Goal: Task Accomplishment & Management: Manage account settings

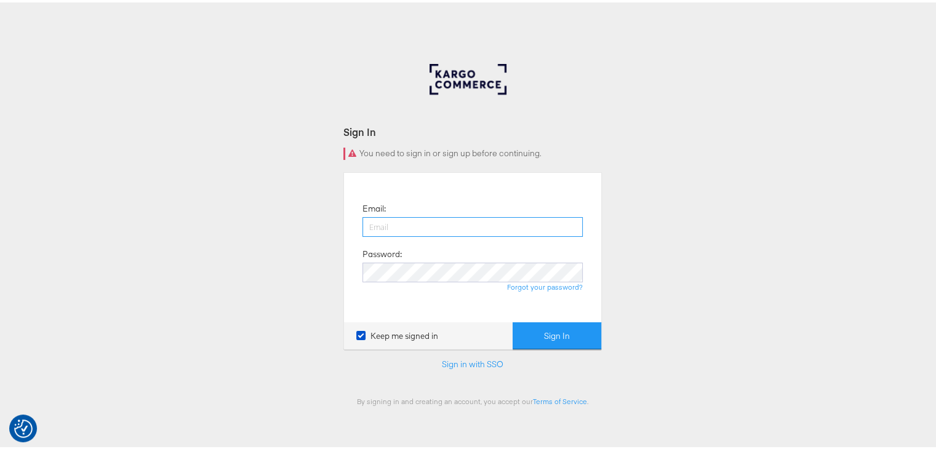
click at [426, 225] on input "email" at bounding box center [472, 225] width 220 height 20
type input "sudheer.bheemunipalli@kargo.com"
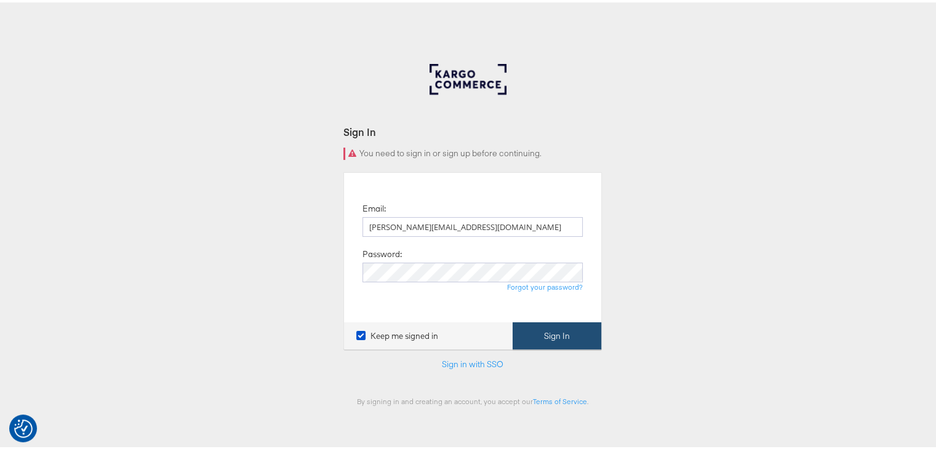
click at [530, 331] on button "Sign In" at bounding box center [557, 334] width 89 height 28
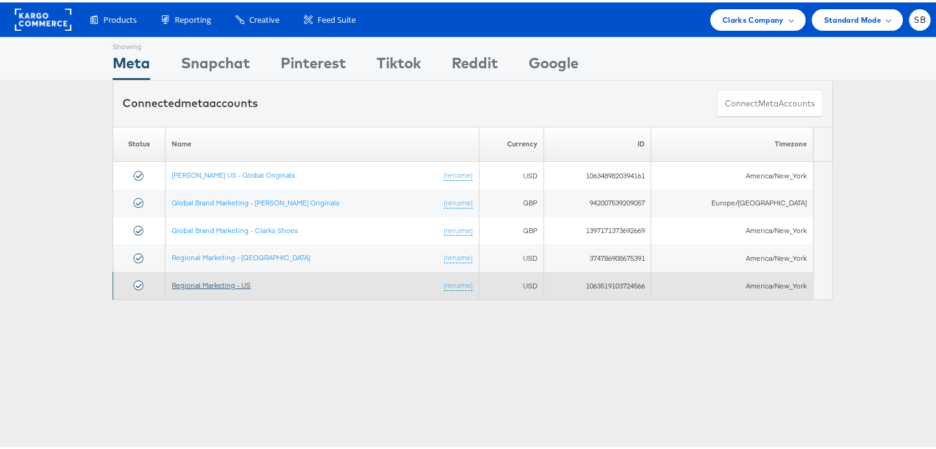
click at [219, 282] on link "Regional Marketing - US" at bounding box center [211, 282] width 79 height 9
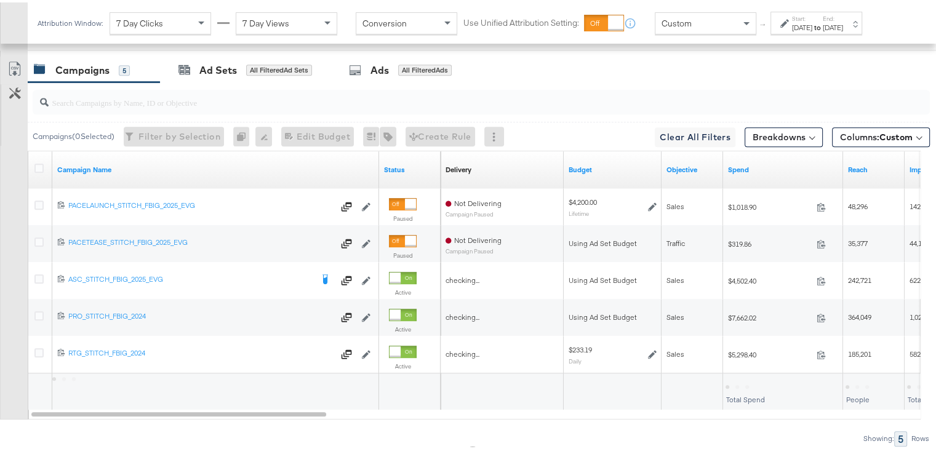
scroll to position [721, 0]
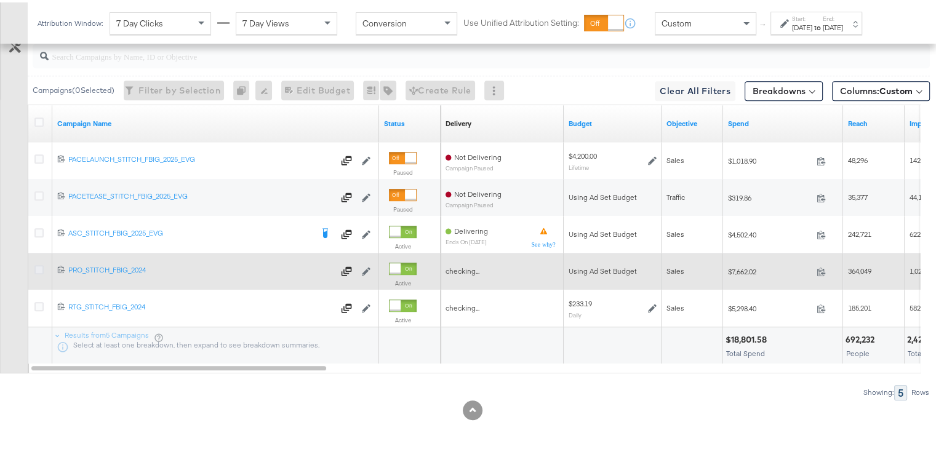
click at [38, 263] on icon at bounding box center [38, 267] width 9 height 9
click at [0, 0] on input "checkbox" at bounding box center [0, 0] width 0 height 0
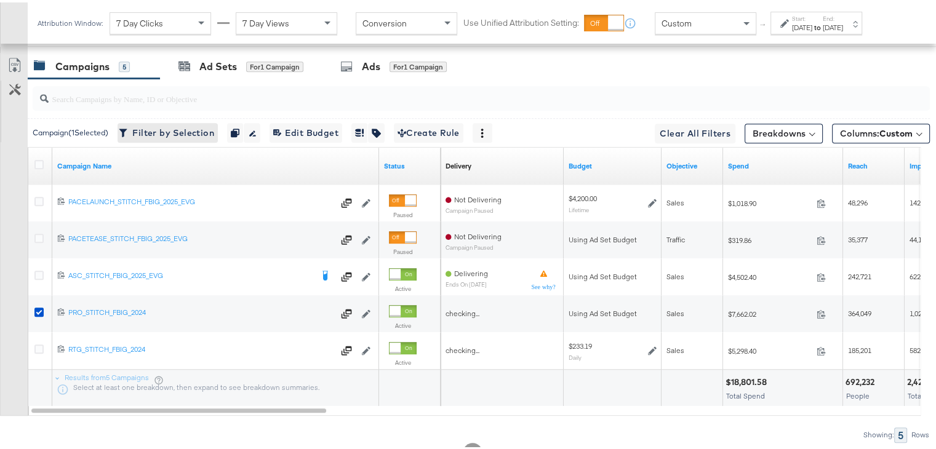
scroll to position [679, 0]
click at [211, 57] on div "Ad Sets" at bounding box center [218, 64] width 38 height 14
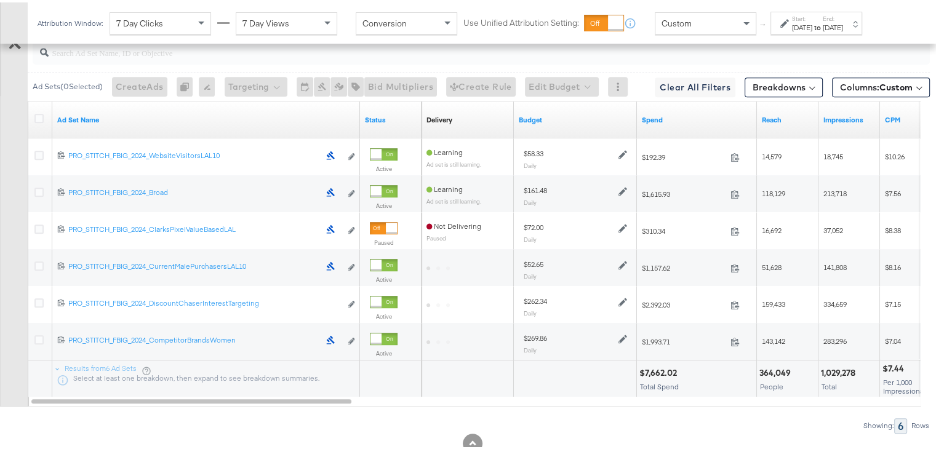
scroll to position [732, 0]
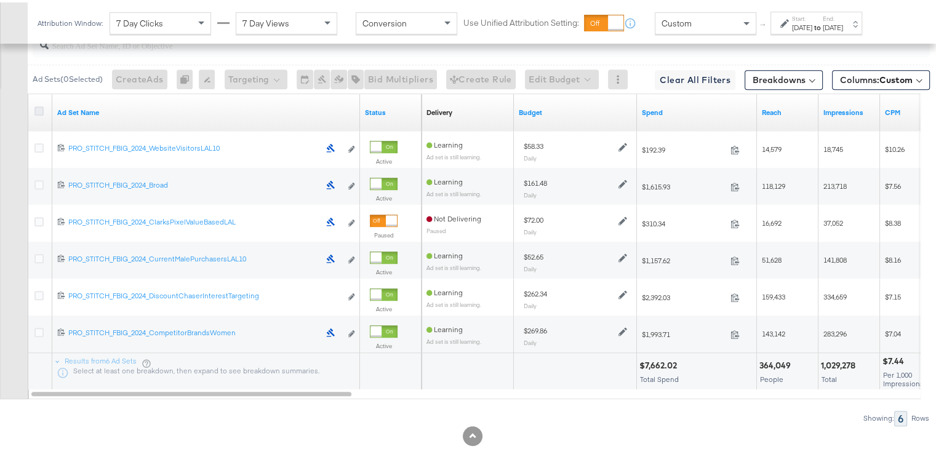
click at [38, 105] on icon at bounding box center [38, 108] width 9 height 9
click at [0, 0] on input "checkbox" at bounding box center [0, 0] width 0 height 0
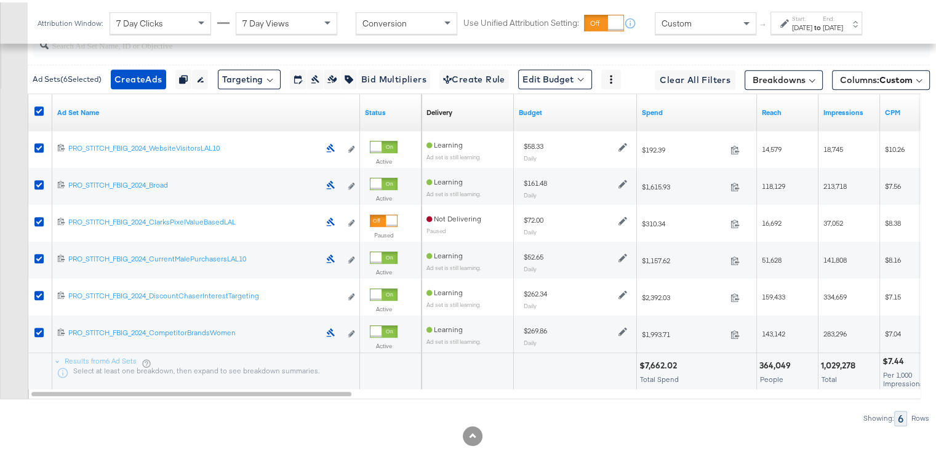
scroll to position [676, 0]
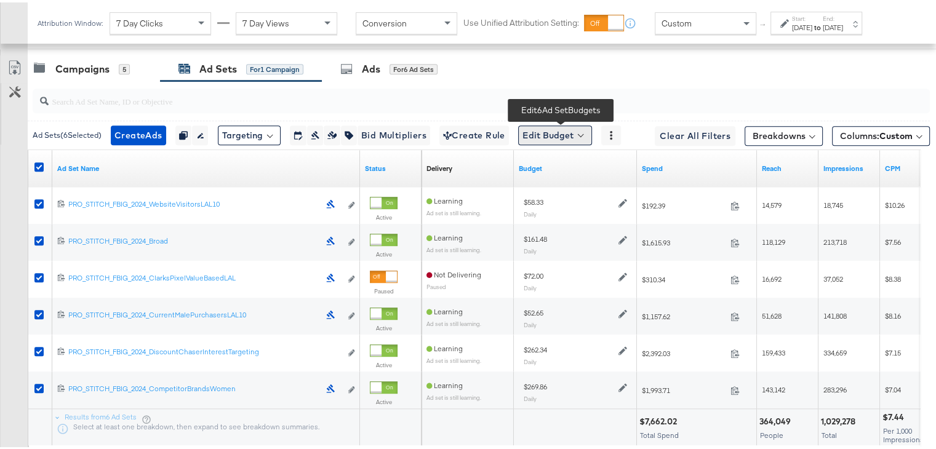
click at [581, 125] on button "Edit Budget" at bounding box center [555, 133] width 74 height 20
click at [559, 164] on span "Edit Ad Set Budget" at bounding box center [559, 165] width 70 height 16
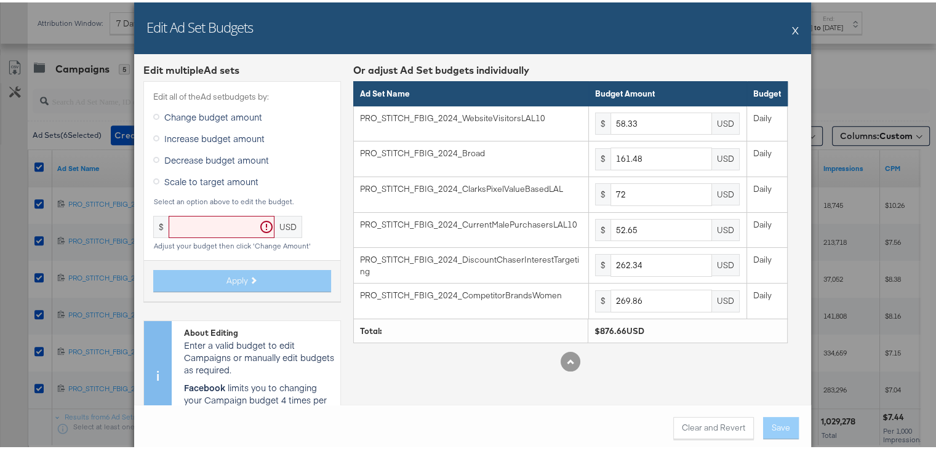
click at [792, 30] on button "X" at bounding box center [795, 27] width 7 height 25
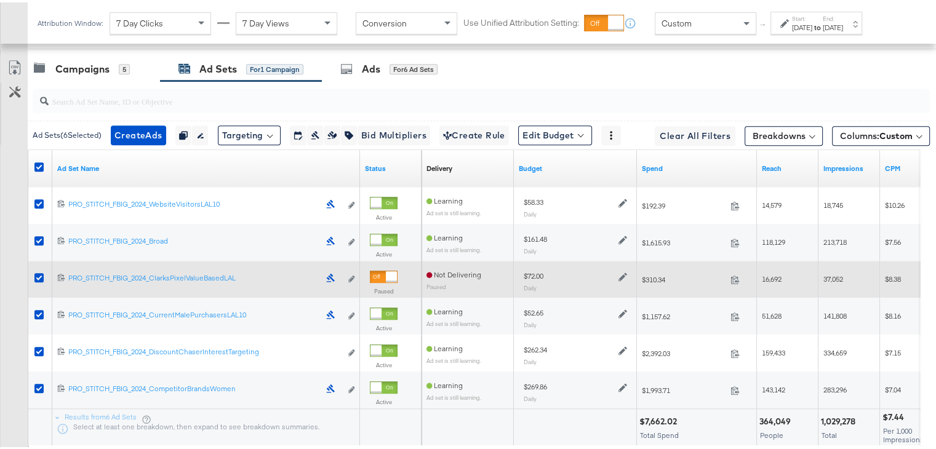
click at [34, 273] on label at bounding box center [38, 275] width 9 height 9
click at [0, 0] on input "checkbox" at bounding box center [0, 0] width 0 height 0
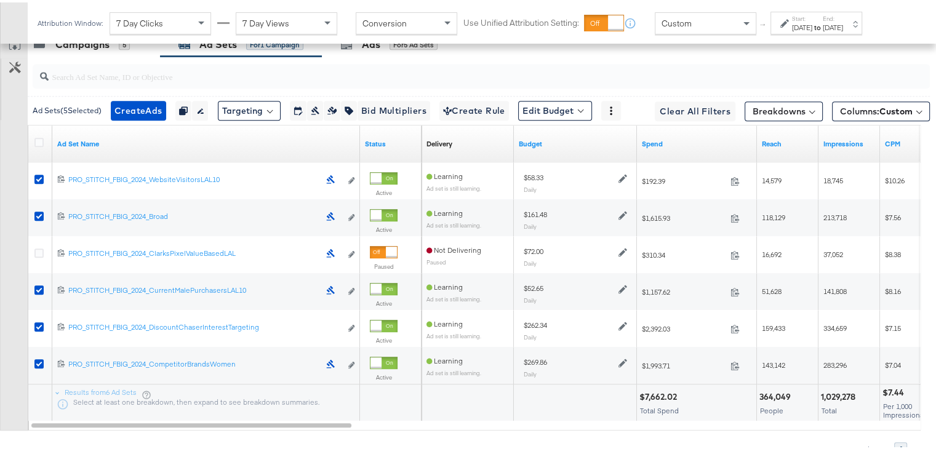
scroll to position [702, 0]
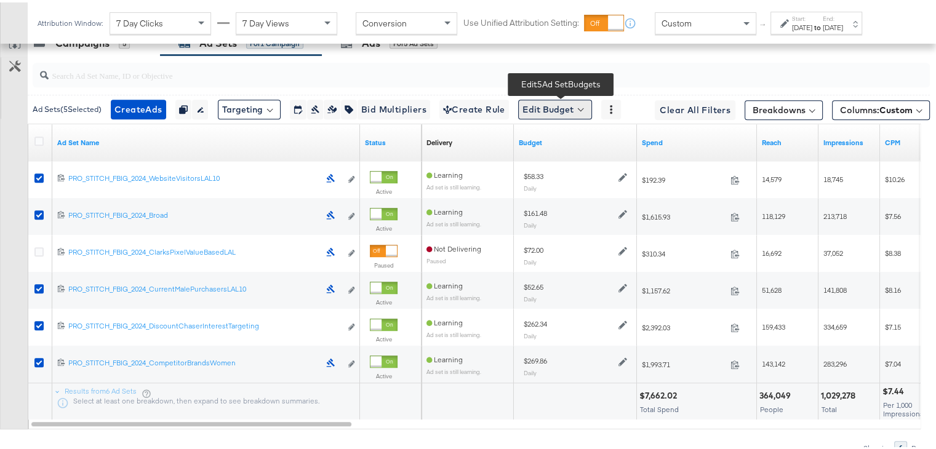
click at [553, 102] on button "Edit Budget" at bounding box center [555, 107] width 74 height 20
click at [554, 133] on span "Edit Ad Set Budget" at bounding box center [559, 139] width 70 height 16
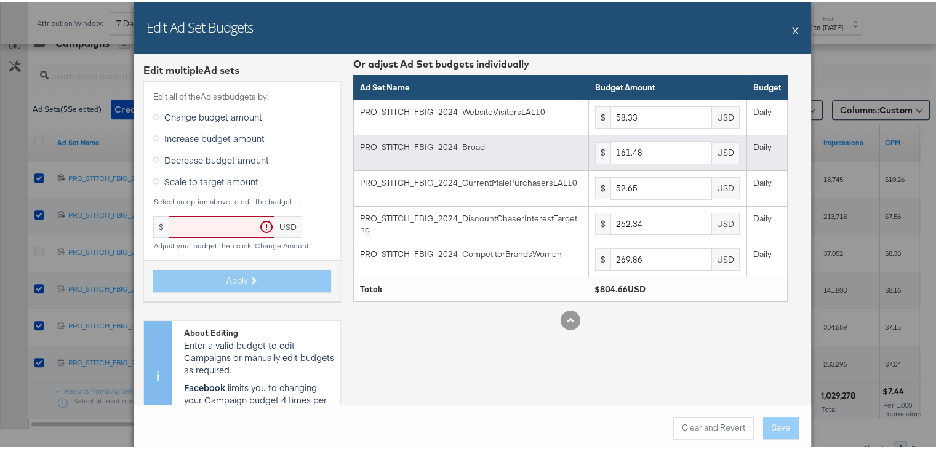
scroll to position [7, 0]
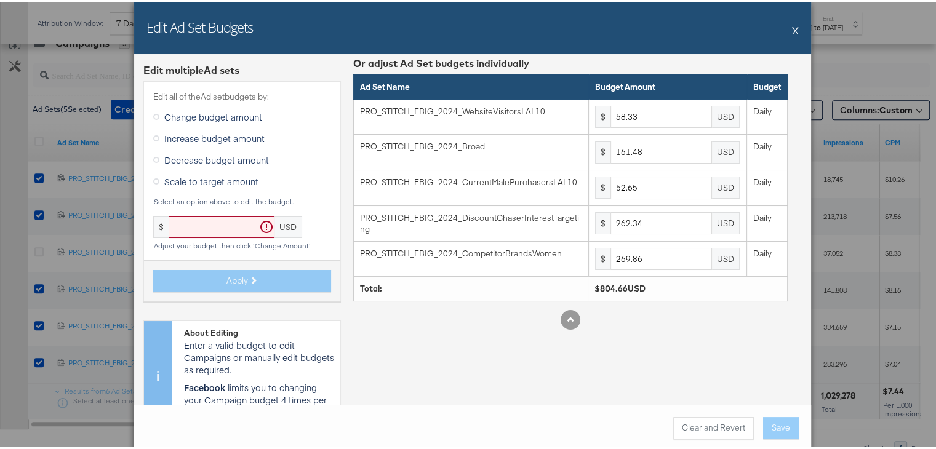
click at [153, 183] on label "Scale to target amount" at bounding box center [208, 179] width 110 height 18
click at [0, 0] on input "Scale to target amount" at bounding box center [0, 0] width 0 height 0
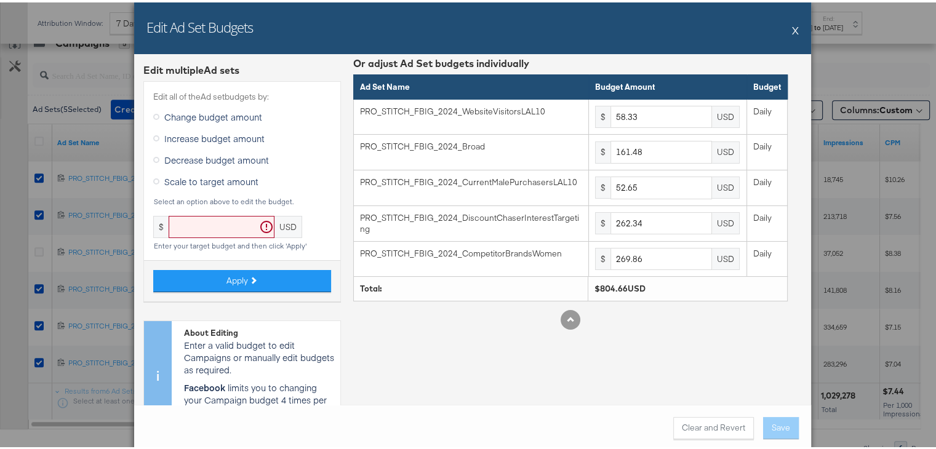
click at [795, 27] on div "Edit Ad Set Budgets X" at bounding box center [472, 26] width 677 height 52
click at [792, 25] on button "X" at bounding box center [795, 27] width 7 height 25
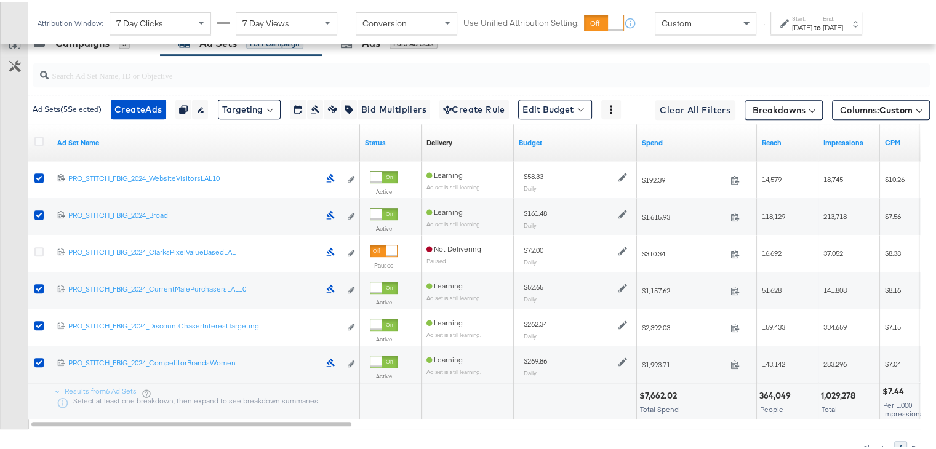
click at [790, 25] on div at bounding box center [786, 21] width 12 height 9
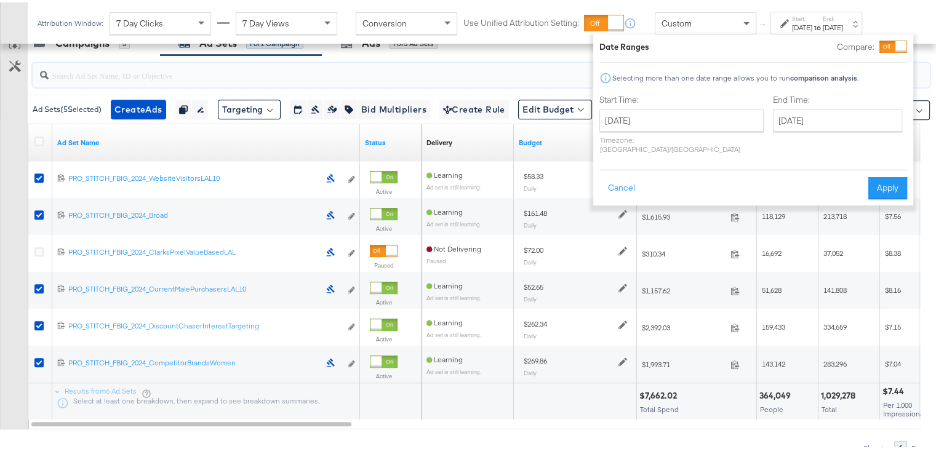
click at [571, 58] on input "search" at bounding box center [449, 68] width 801 height 24
click at [626, 175] on button "Cancel" at bounding box center [621, 186] width 44 height 22
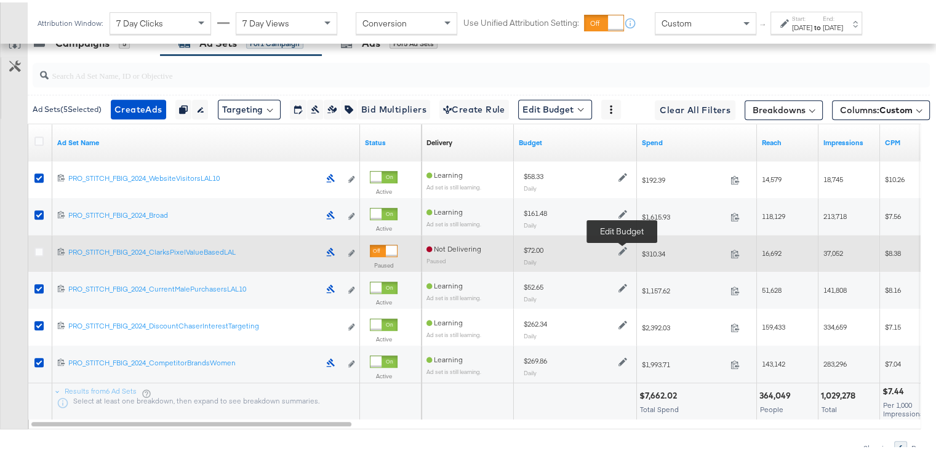
click at [623, 244] on icon at bounding box center [622, 248] width 9 height 9
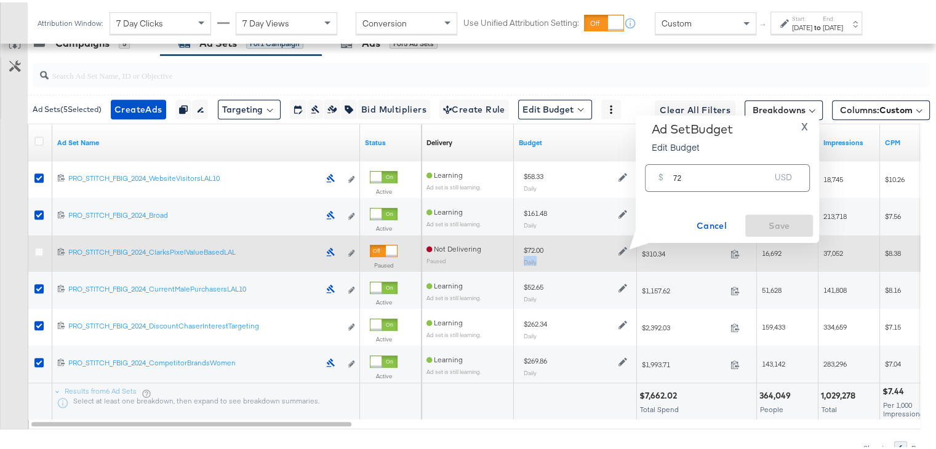
click at [623, 244] on icon at bounding box center [622, 248] width 9 height 9
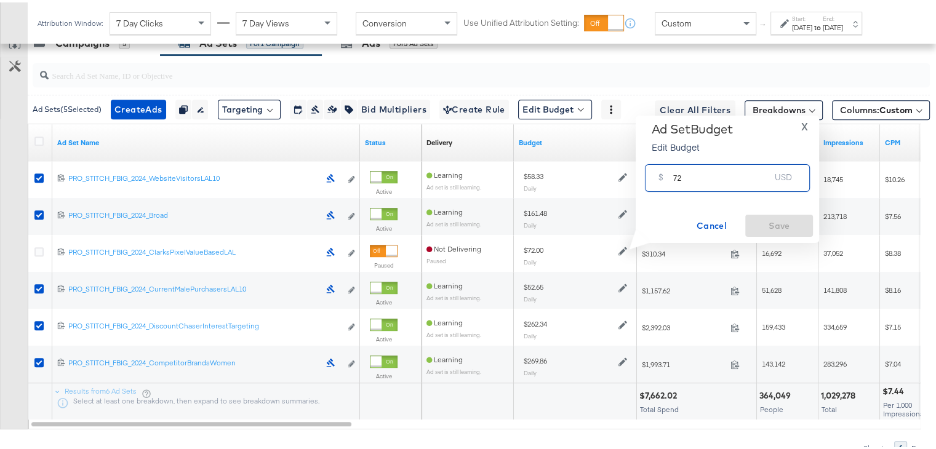
click at [706, 180] on input "72" at bounding box center [721, 171] width 97 height 26
click at [803, 120] on span "X" at bounding box center [804, 124] width 7 height 17
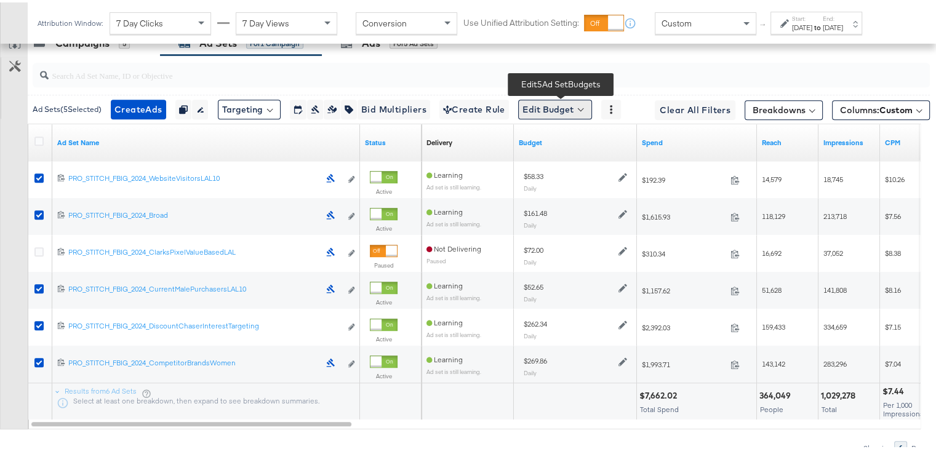
click at [559, 111] on button "Edit Budget" at bounding box center [555, 107] width 74 height 20
click at [570, 135] on span "Edit Ad Set Budget" at bounding box center [559, 139] width 70 height 16
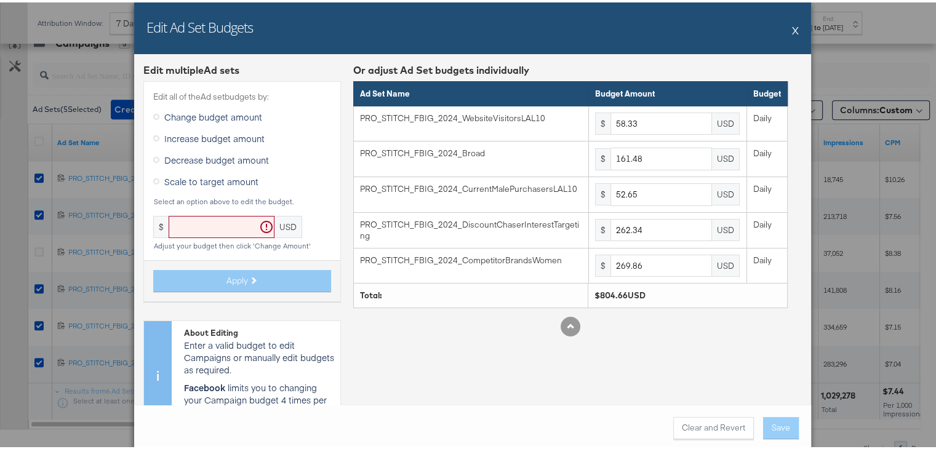
click at [153, 177] on icon at bounding box center [156, 179] width 6 height 6
click at [0, 0] on input "Scale to target amount" at bounding box center [0, 0] width 0 height 0
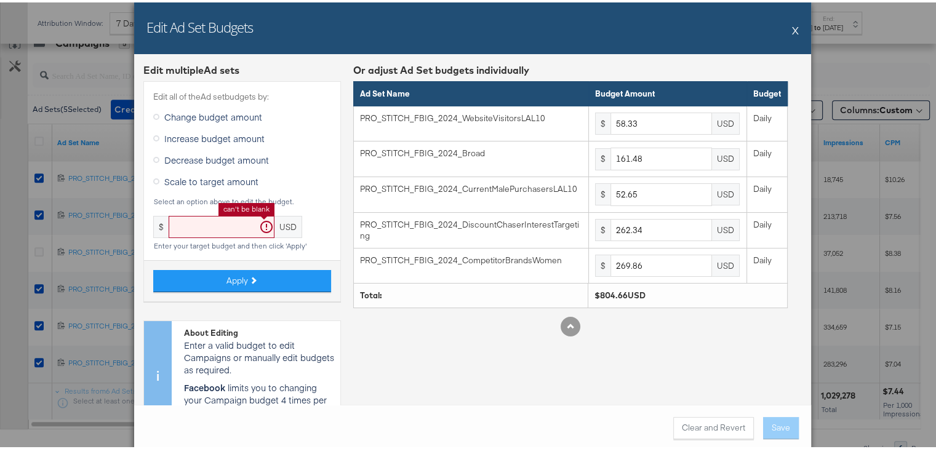
click at [197, 231] on input "text" at bounding box center [222, 225] width 106 height 23
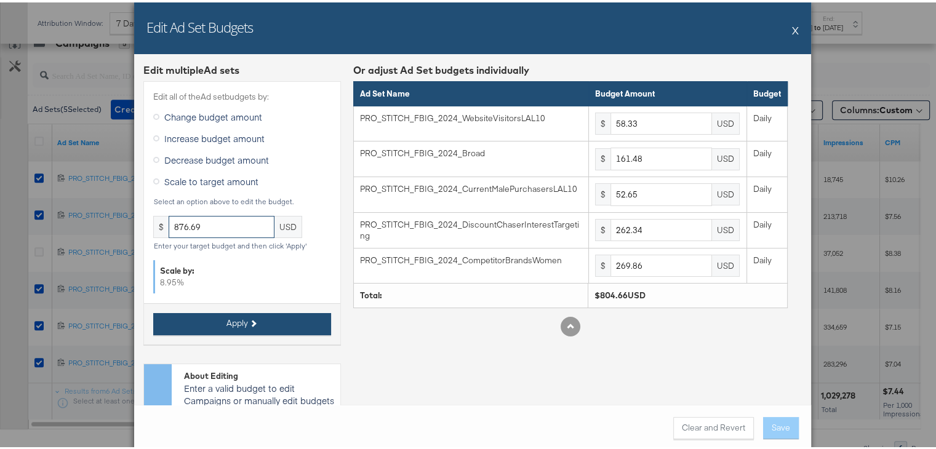
type input "876.69"
click at [217, 316] on button "Apply" at bounding box center [242, 322] width 178 height 22
type input "63.55"
type input "175.93"
type input "57.36"
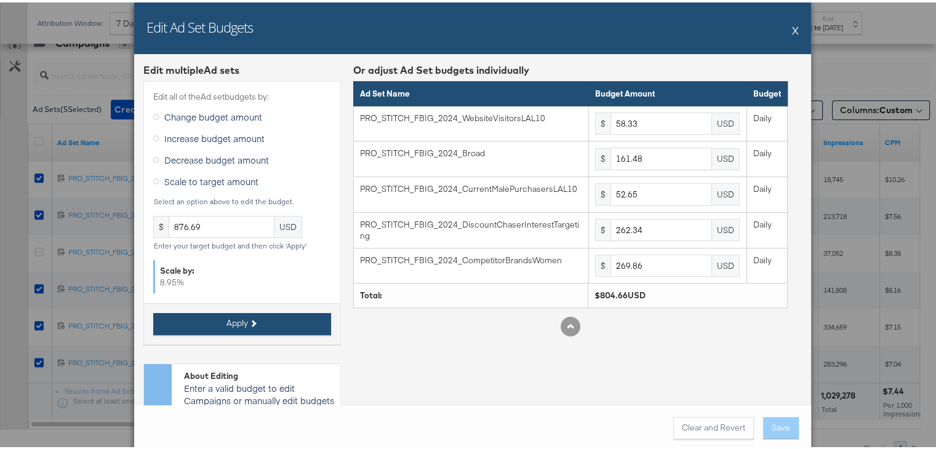
type input "285.82"
type input "294.01"
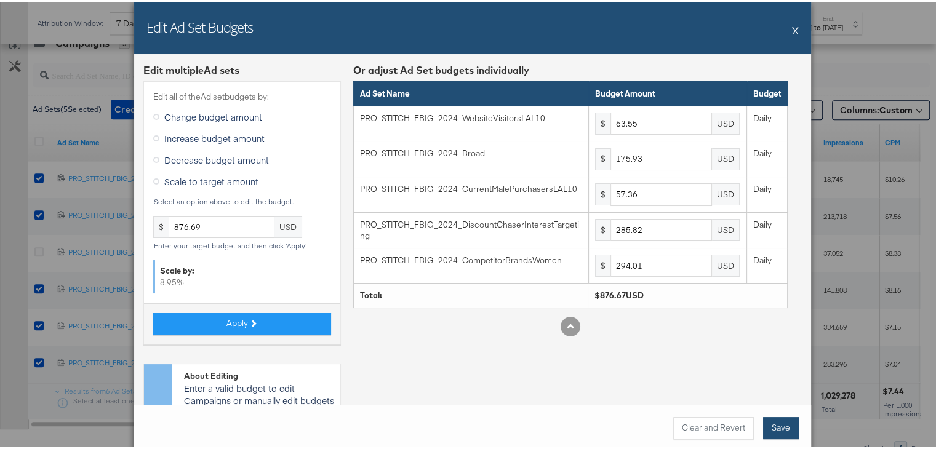
click at [773, 426] on button "Save" at bounding box center [781, 426] width 36 height 22
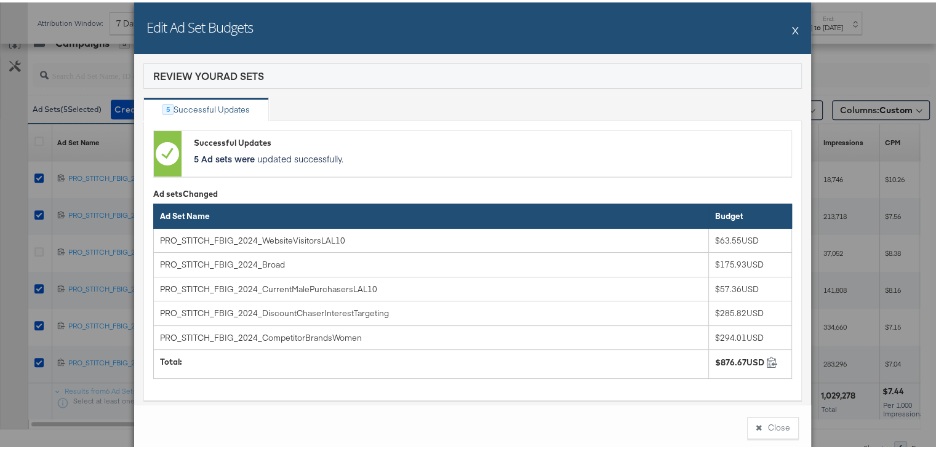
click at [787, 31] on div "Edit Ad Set Budgets X" at bounding box center [472, 26] width 677 height 52
click at [792, 32] on button "X" at bounding box center [795, 27] width 7 height 25
